Goal: Task Accomplishment & Management: Use online tool/utility

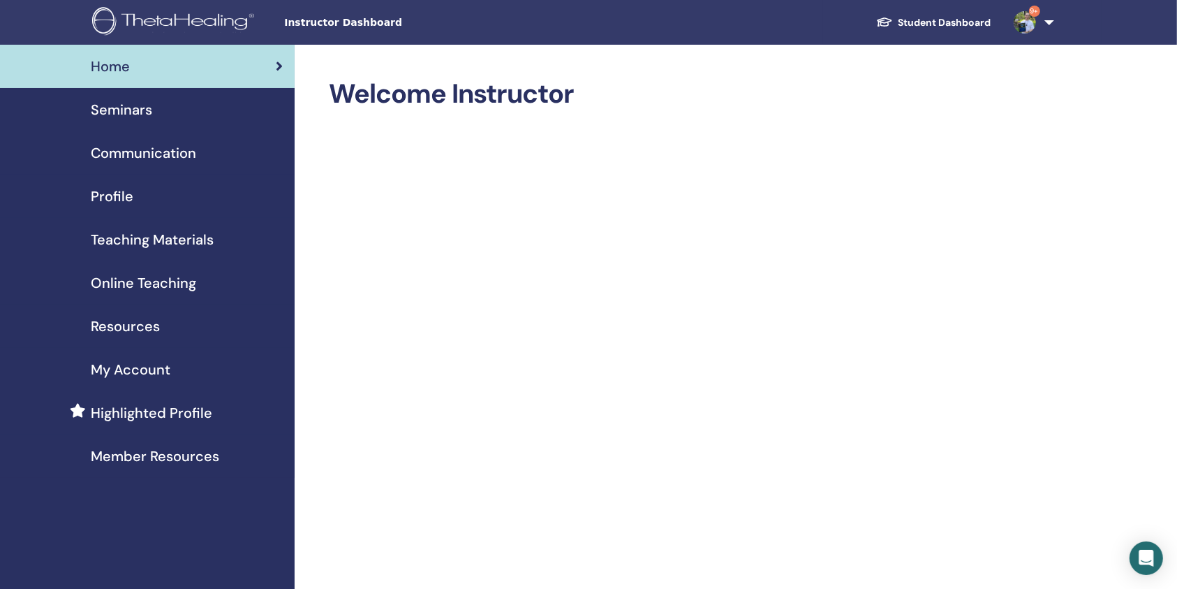
click at [131, 115] on span "Seminars" at bounding box center [121, 109] width 61 height 21
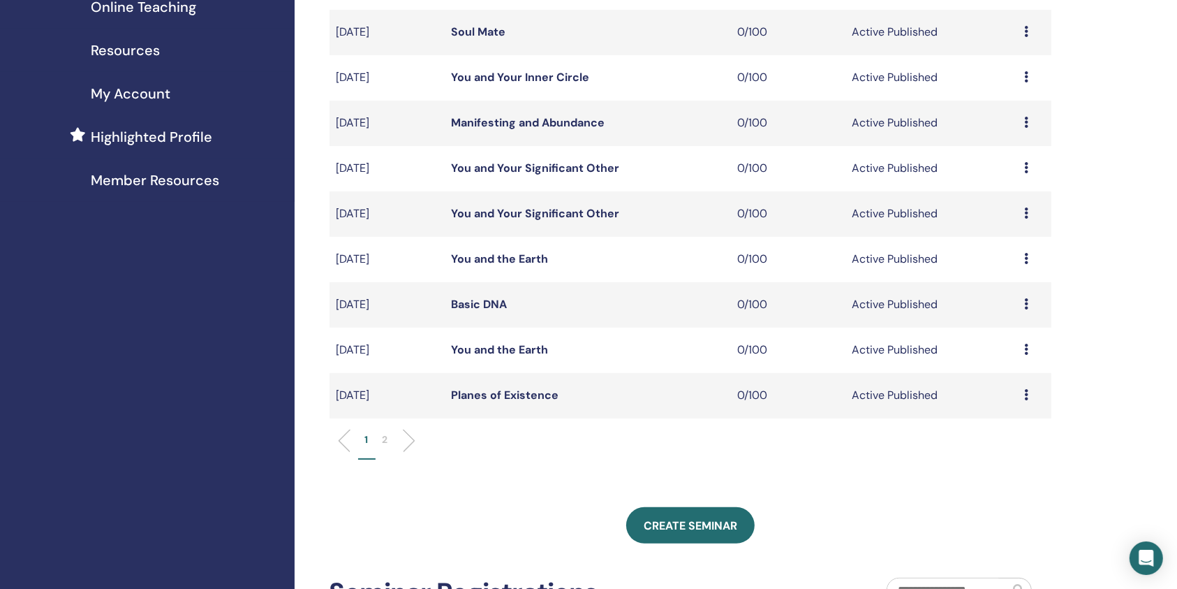
scroll to position [279, 0]
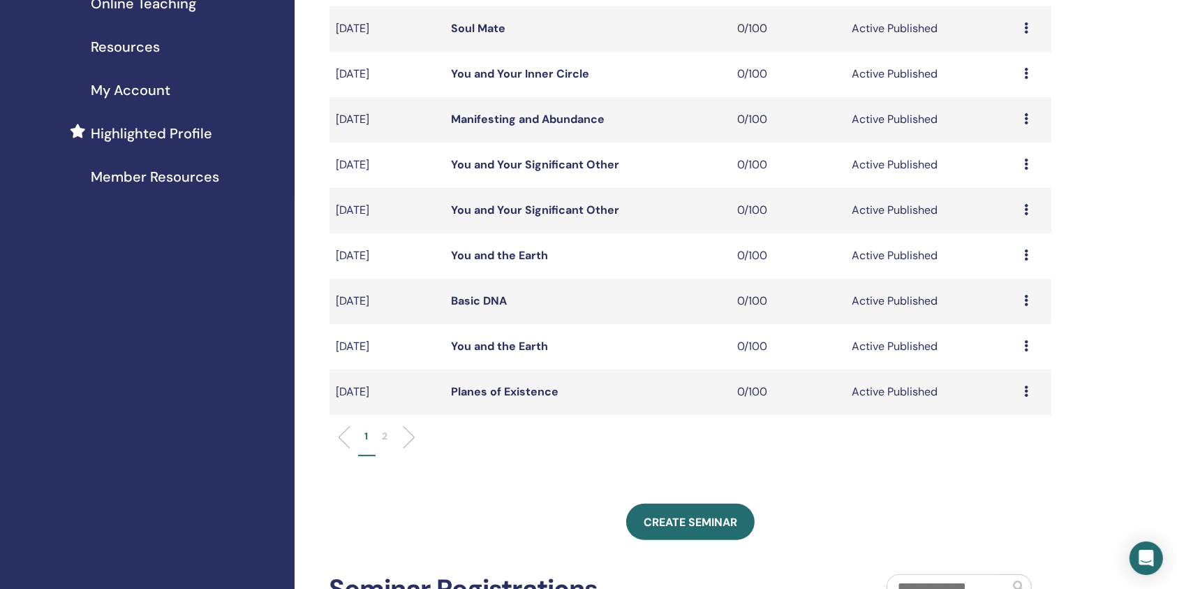
click at [383, 433] on p "2" at bounding box center [386, 436] width 6 height 15
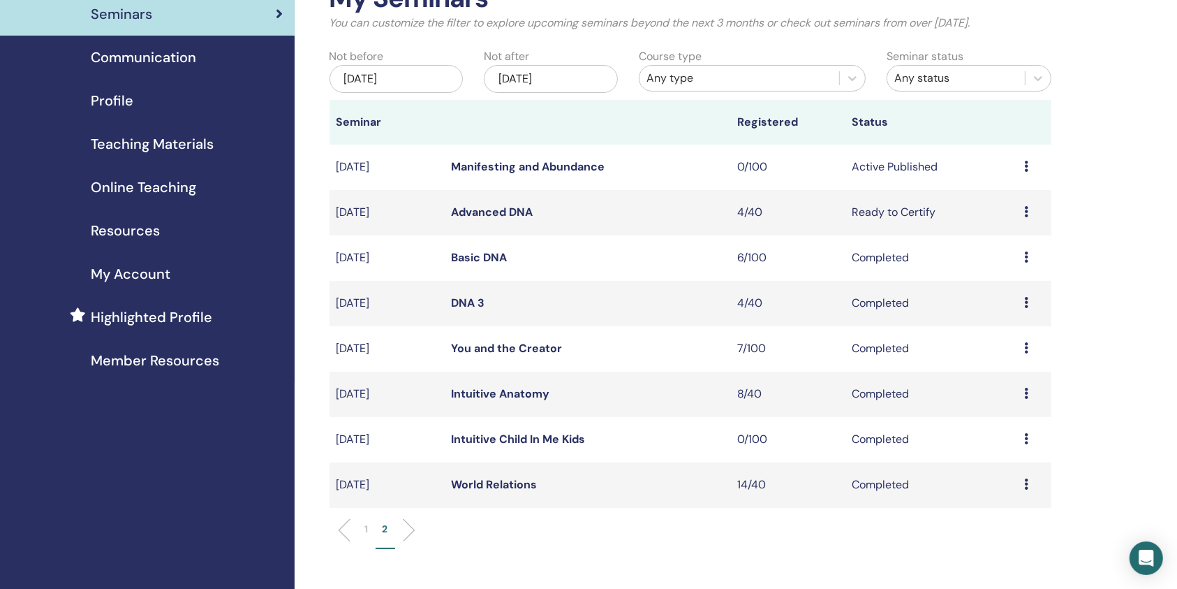
scroll to position [93, 0]
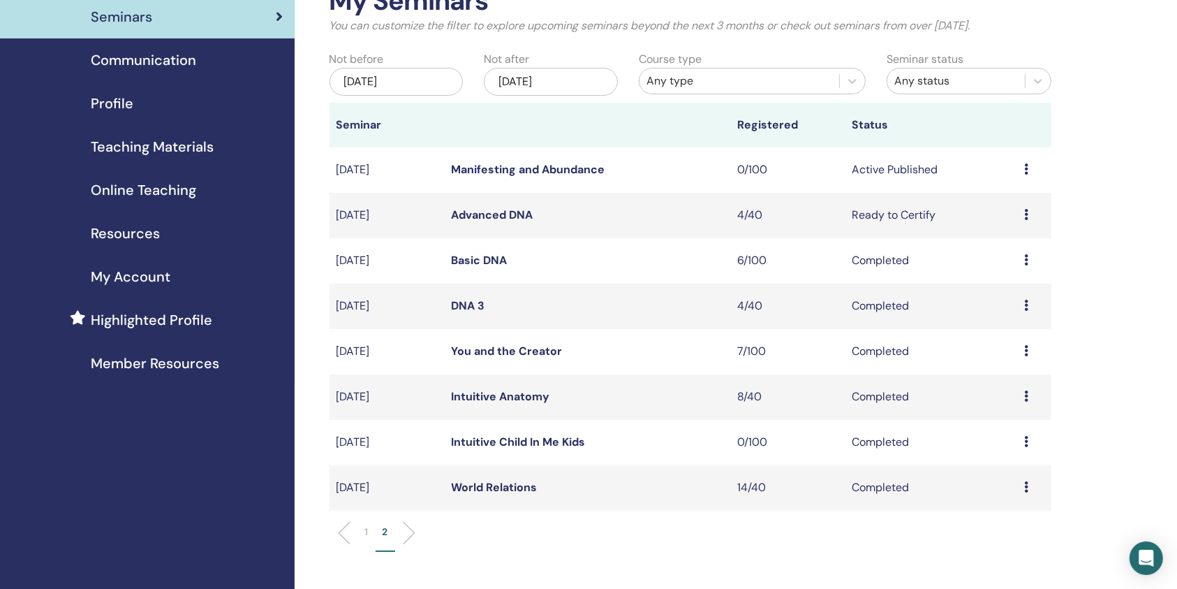
click at [527, 171] on link "Manifesting and Abundance" at bounding box center [528, 169] width 154 height 15
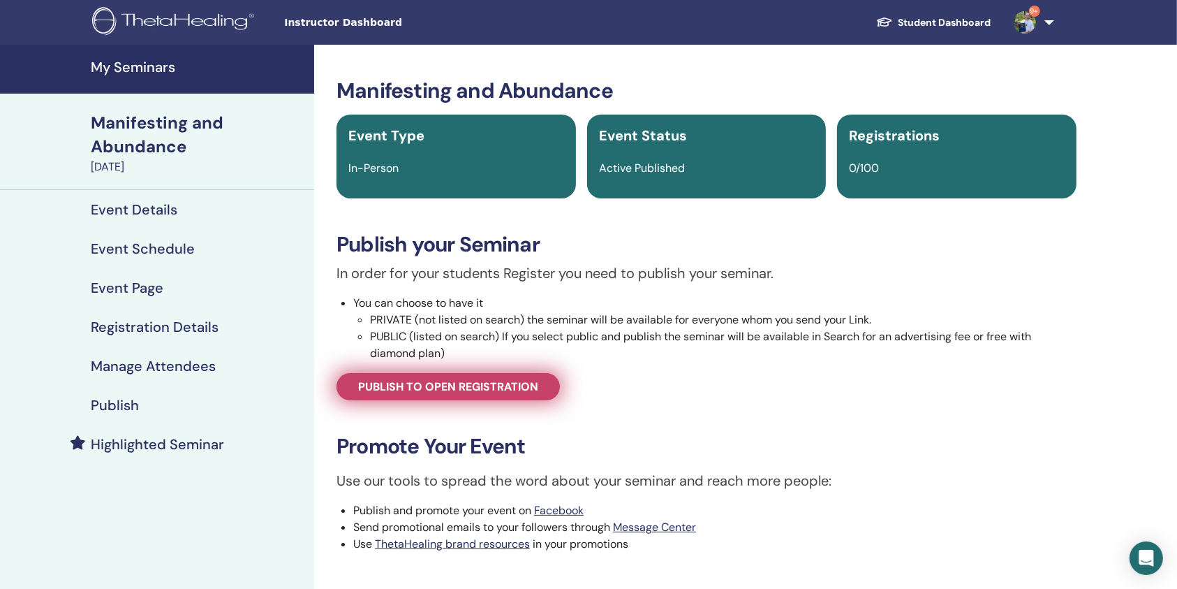
click at [418, 394] on link "Publish to open registration" at bounding box center [448, 386] width 223 height 27
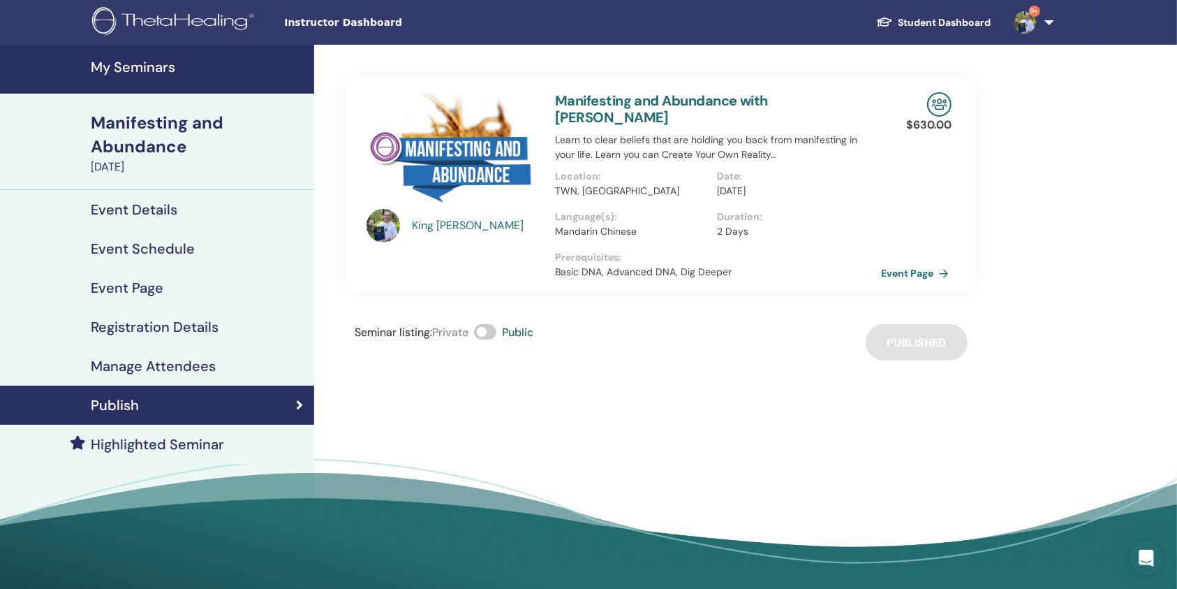
click at [917, 264] on link "Event Page" at bounding box center [917, 273] width 73 height 21
click at [905, 263] on link "Event Page" at bounding box center [917, 273] width 73 height 21
